Goal: Navigation & Orientation: Find specific page/section

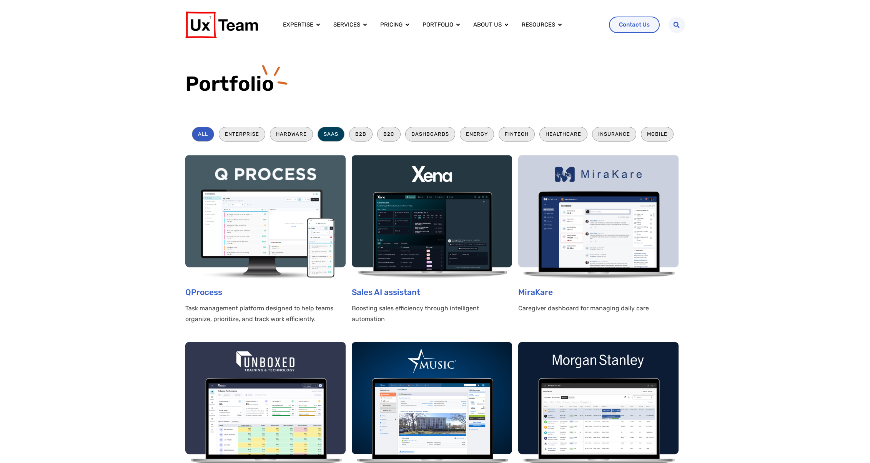
click at [331, 133] on li "SaaS" at bounding box center [331, 134] width 27 height 14
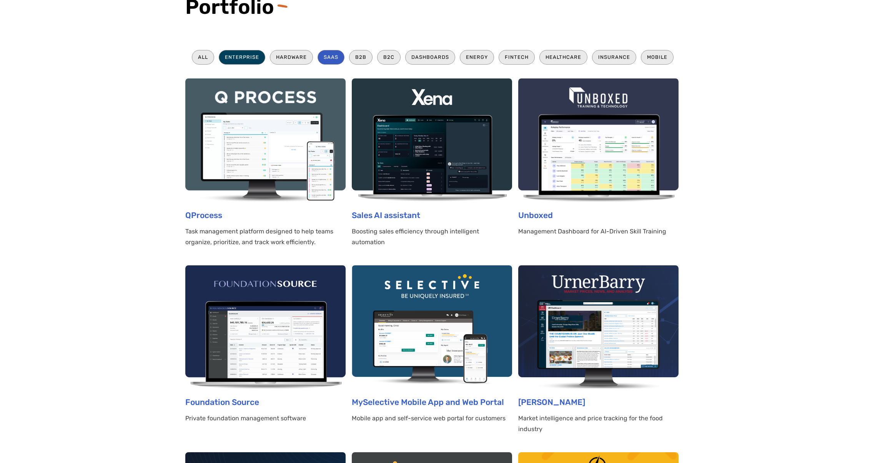
click at [249, 56] on li "Enterprise" at bounding box center [242, 57] width 47 height 14
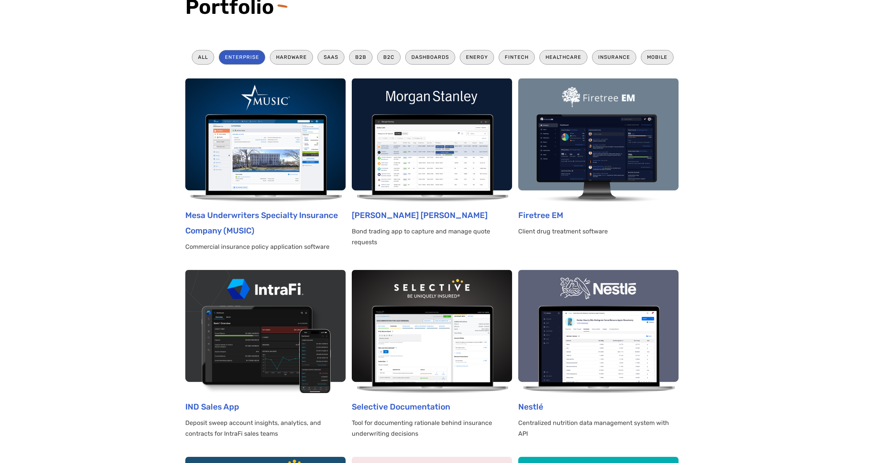
click at [797, 235] on section "All Enterprise Hardware SaaS B2B B2C Dashboards Energy Fintech Healthcare Insur…" at bounding box center [435, 435] width 870 height 801
click at [754, 74] on section "All Enterprise Hardware SaaS B2B B2C Dashboards Energy Fintech Healthcare Insur…" at bounding box center [435, 435] width 870 height 801
click at [772, 133] on section "All Enterprise Hardware SaaS B2B B2C Dashboards Energy Fintech Healthcare Insur…" at bounding box center [435, 435] width 870 height 801
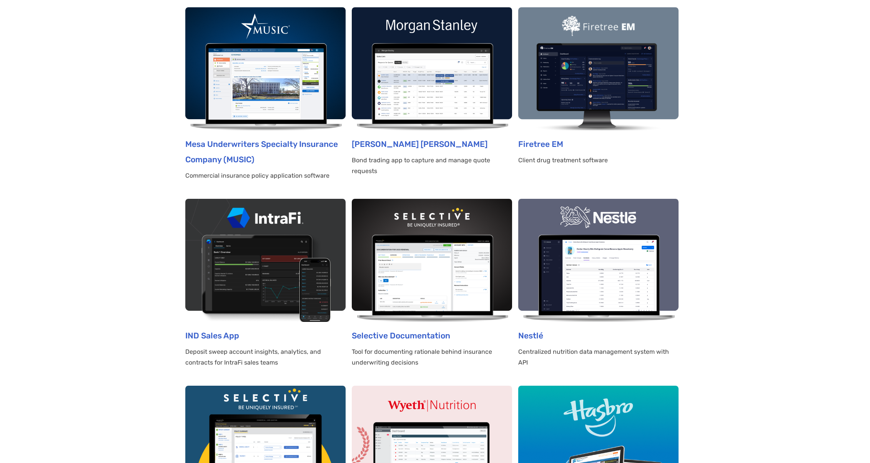
scroll to position [77, 0]
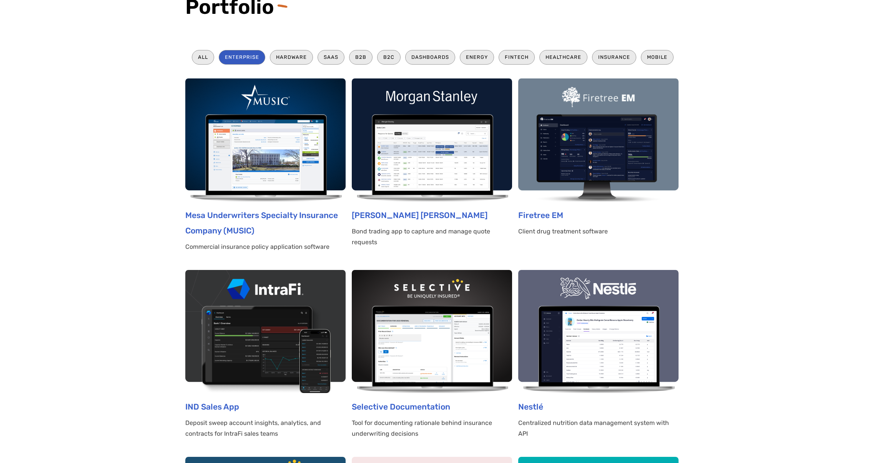
click at [128, 161] on section "All Enterprise Hardware SaaS B2B B2C Dashboards Energy Fintech Healthcare Insur…" at bounding box center [435, 435] width 870 height 801
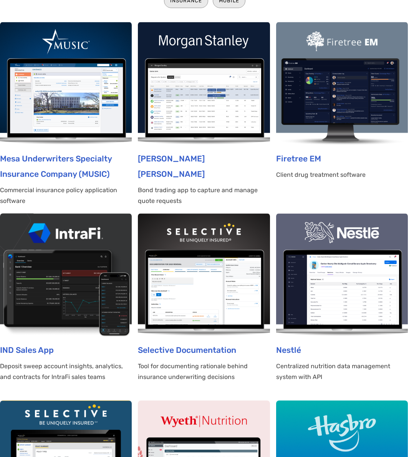
scroll to position [197, 133]
